Goal: Transaction & Acquisition: Download file/media

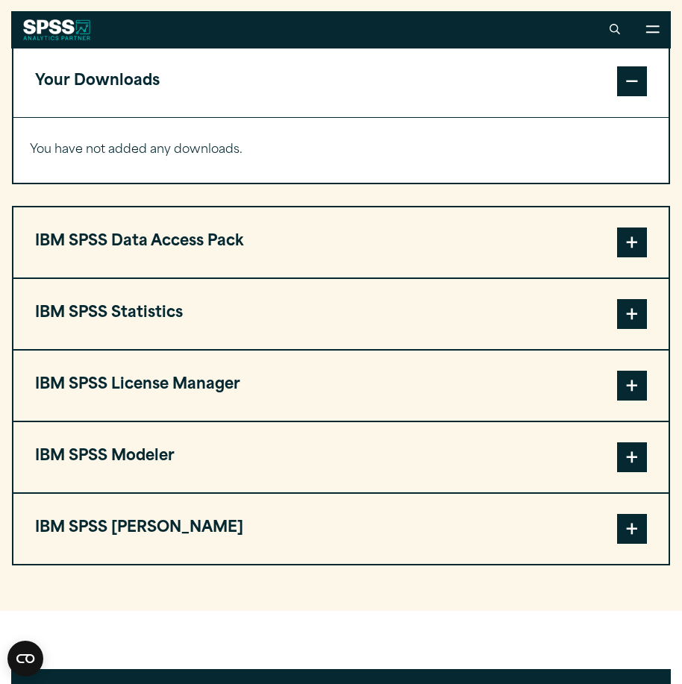
scroll to position [1045, 0]
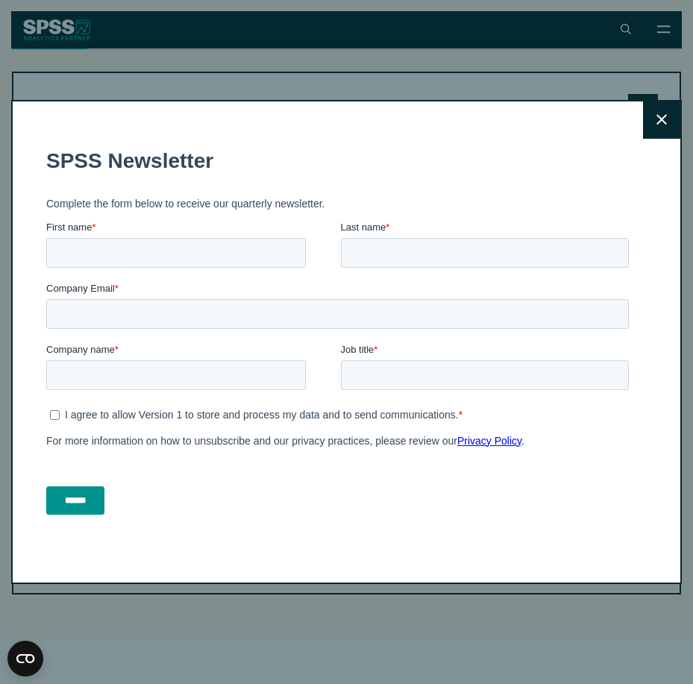
click at [658, 119] on button "Close" at bounding box center [661, 119] width 37 height 37
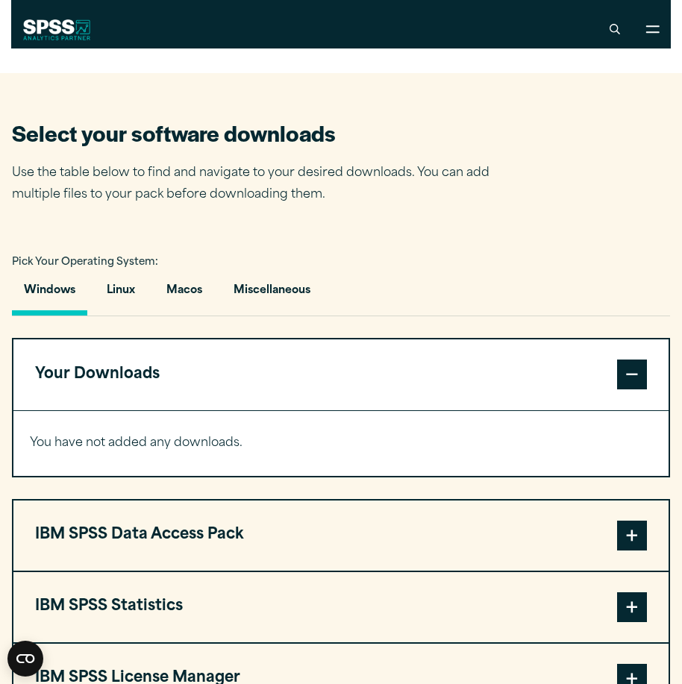
scroll to position [746, 0]
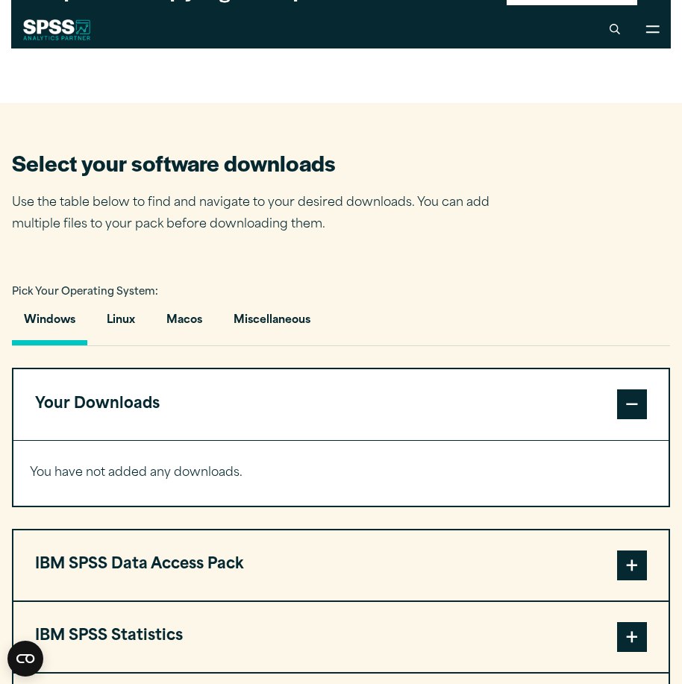
click at [46, 328] on button "Windows" at bounding box center [49, 324] width 75 height 43
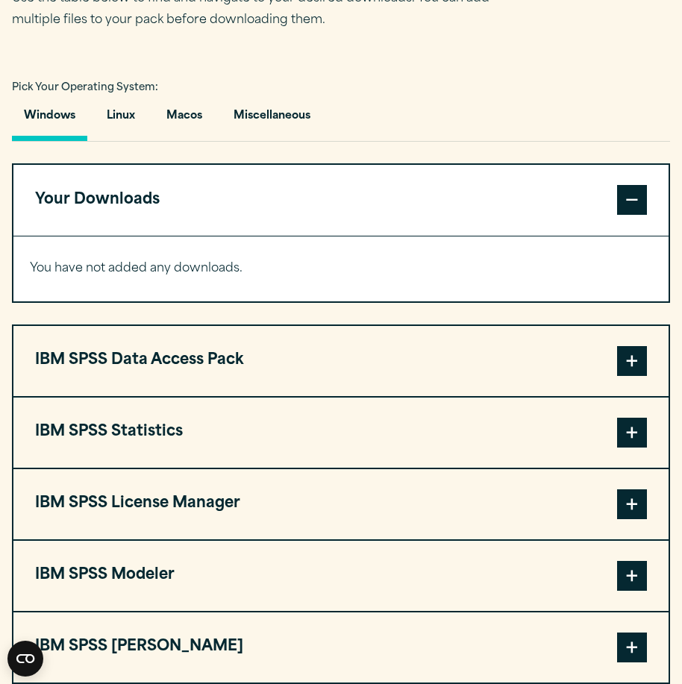
scroll to position [970, 0]
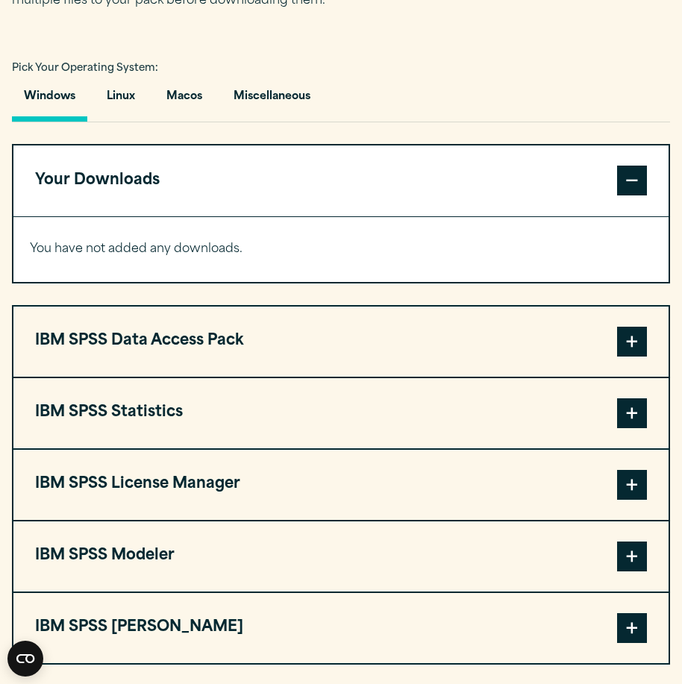
click at [419, 423] on button "IBM SPSS Statistics" at bounding box center [340, 413] width 655 height 70
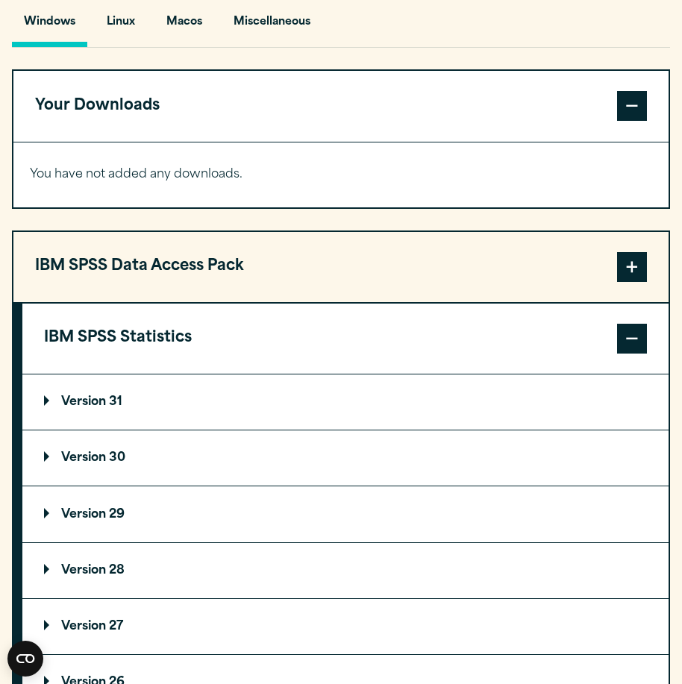
click at [184, 401] on summary "Version 31" at bounding box center [345, 402] width 646 height 55
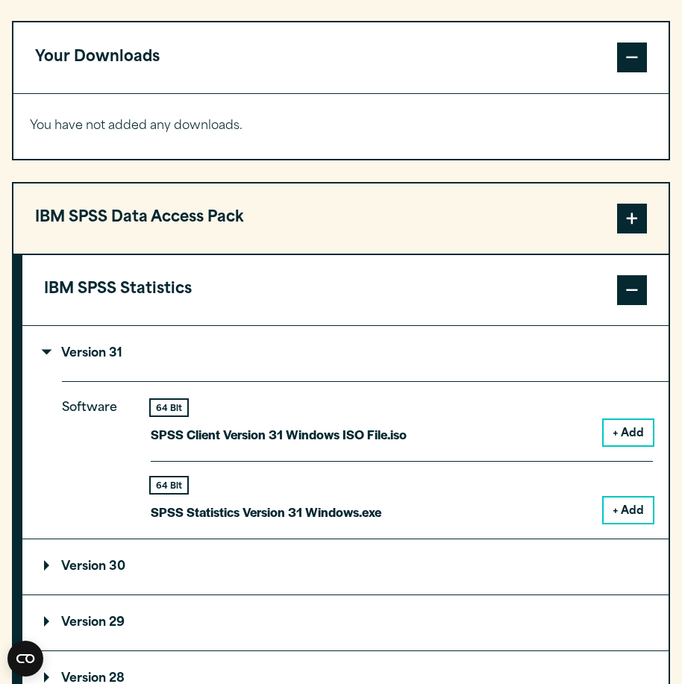
scroll to position [1119, 0]
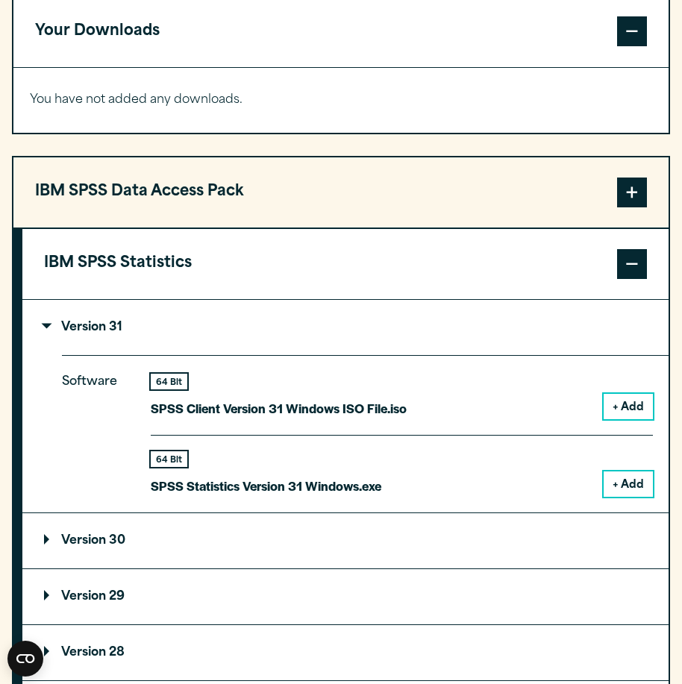
click at [636, 483] on button "+ Add" at bounding box center [628, 484] width 49 height 25
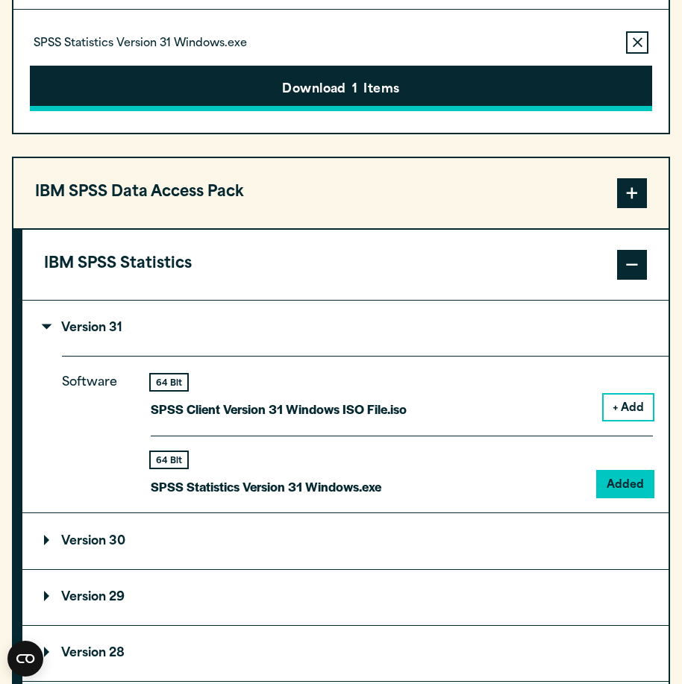
click at [460, 100] on button "Download 1 Items" at bounding box center [341, 89] width 622 height 46
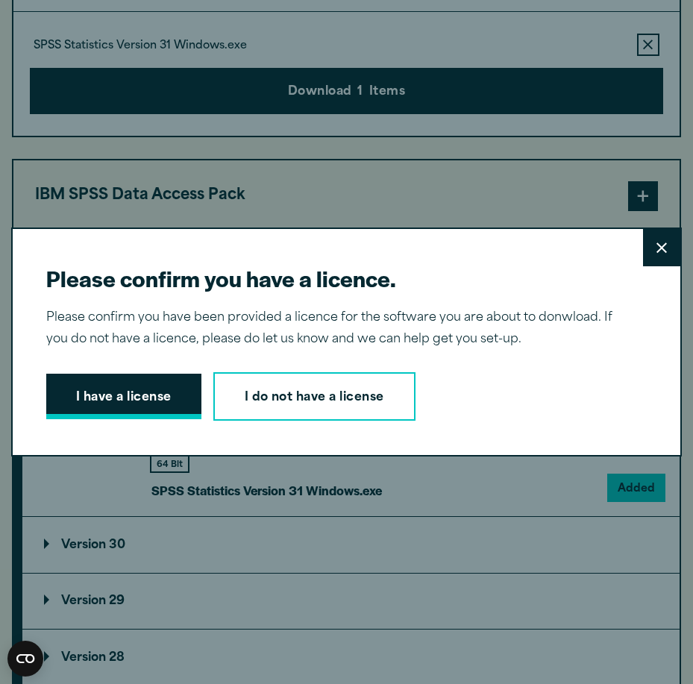
click at [73, 402] on button "I have a license" at bounding box center [123, 397] width 155 height 46
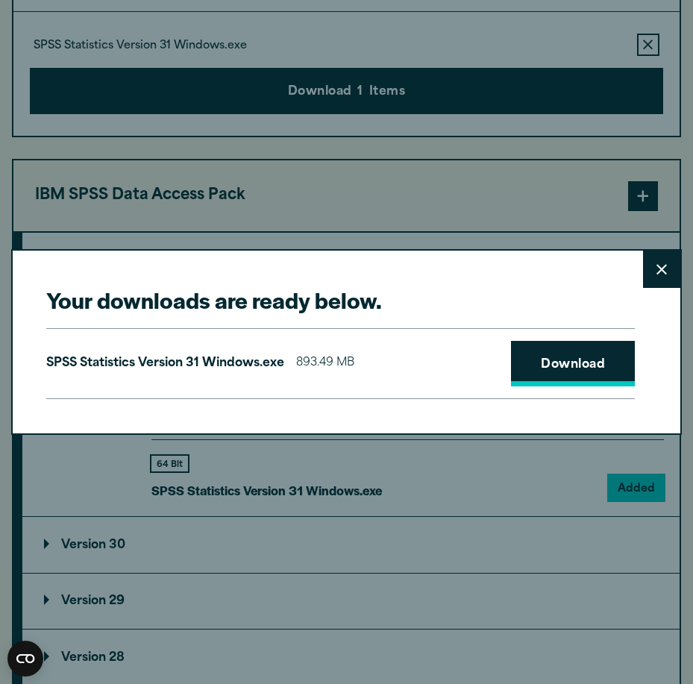
click at [536, 366] on link "Download" at bounding box center [573, 364] width 124 height 46
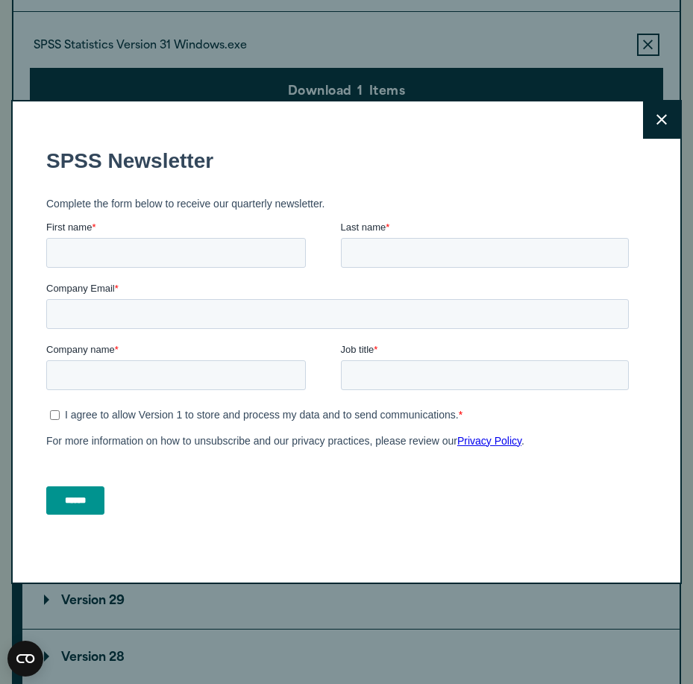
drag, startPoint x: 652, startPoint y: 128, endPoint x: 646, endPoint y: 120, distance: 9.6
click at [652, 127] on button "Close" at bounding box center [661, 119] width 37 height 37
